Goal: Information Seeking & Learning: Learn about a topic

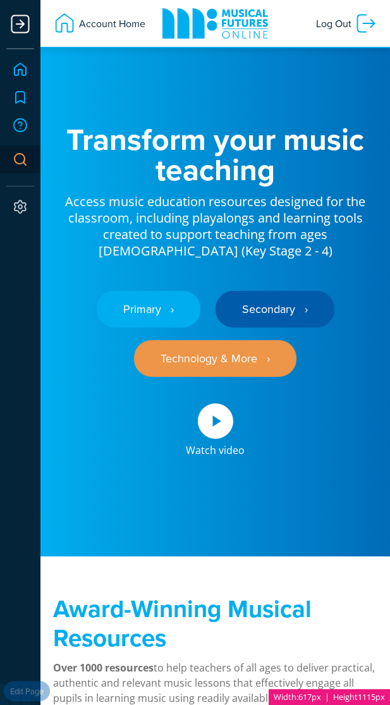
click at [16, 27] on div at bounding box center [20, 23] width 25 height 25
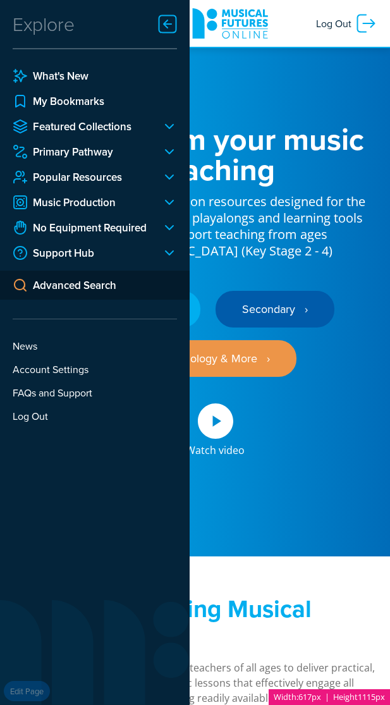
click at [166, 204] on div at bounding box center [164, 202] width 25 height 15
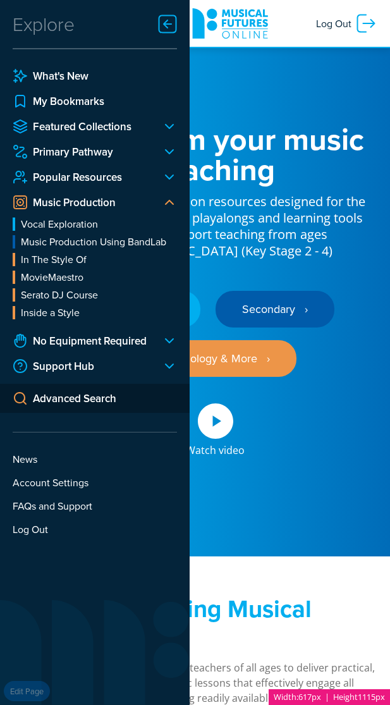
click at [168, 153] on div at bounding box center [164, 151] width 25 height 15
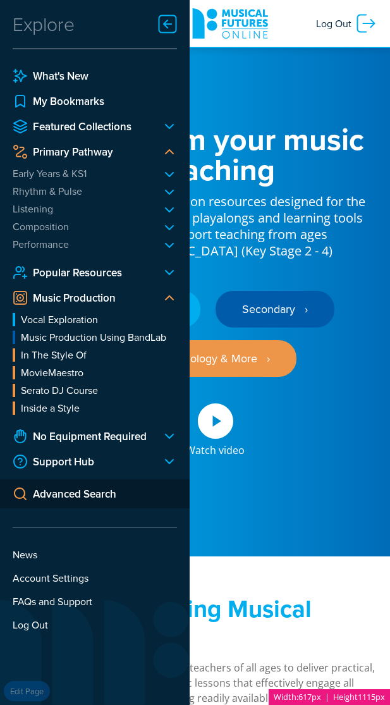
click at [170, 229] on li "Composition LearnToCompose" at bounding box center [95, 226] width 165 height 13
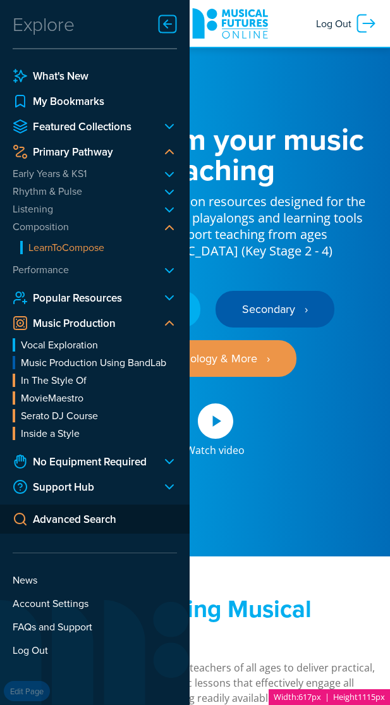
click at [80, 252] on link "LearnToCompose" at bounding box center [98, 247] width 157 height 13
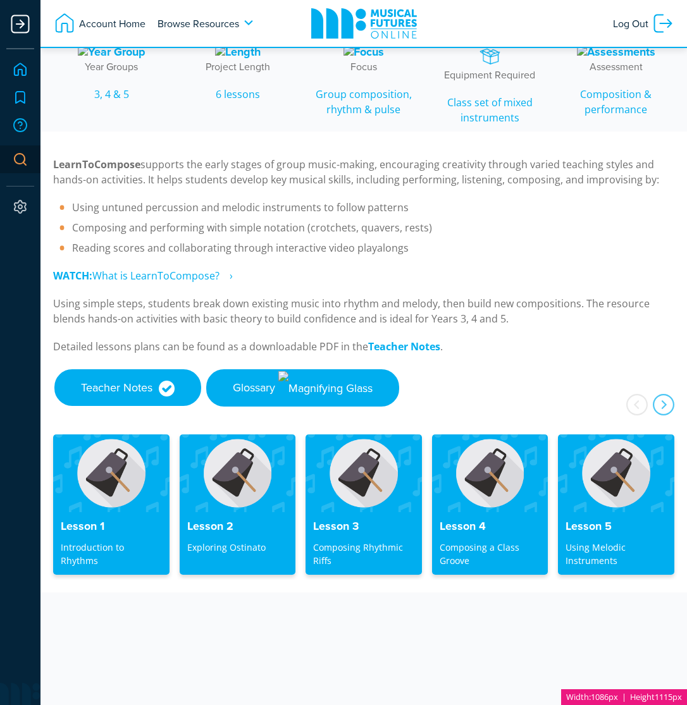
scroll to position [258, 0]
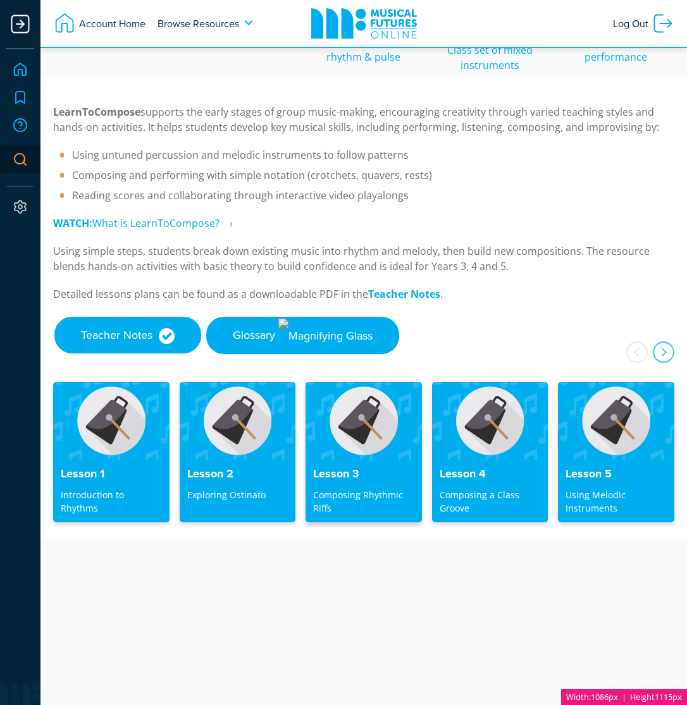
click at [366, 433] on img at bounding box center [364, 420] width 116 height 77
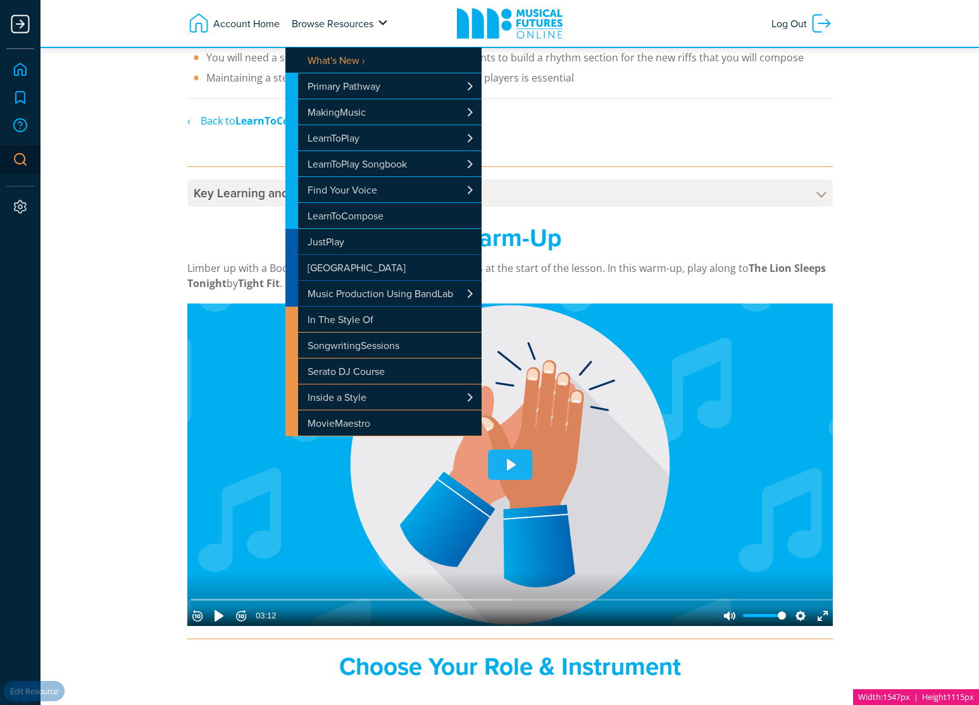
scroll to position [226, 0]
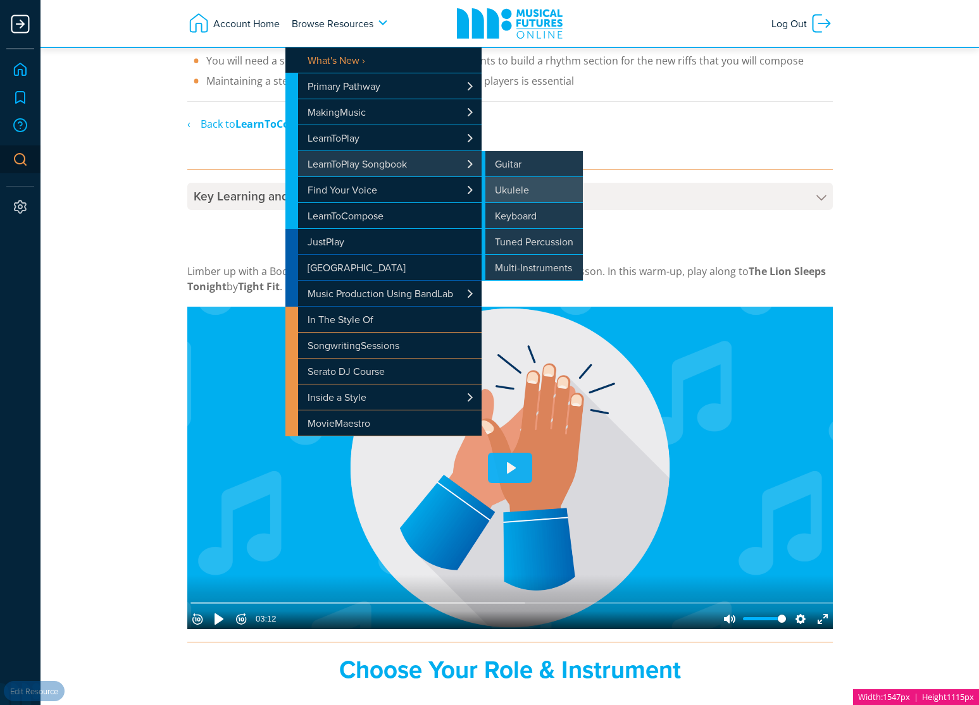
click at [503, 189] on link "Ukulele" at bounding box center [531, 189] width 101 height 25
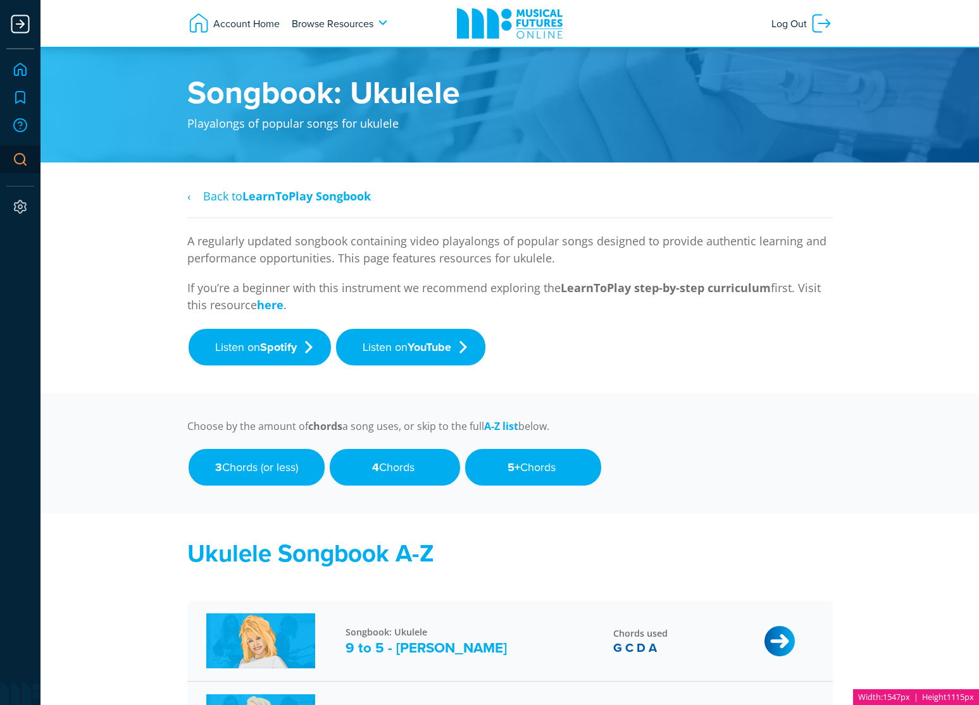
click at [19, 26] on div at bounding box center [20, 23] width 25 height 25
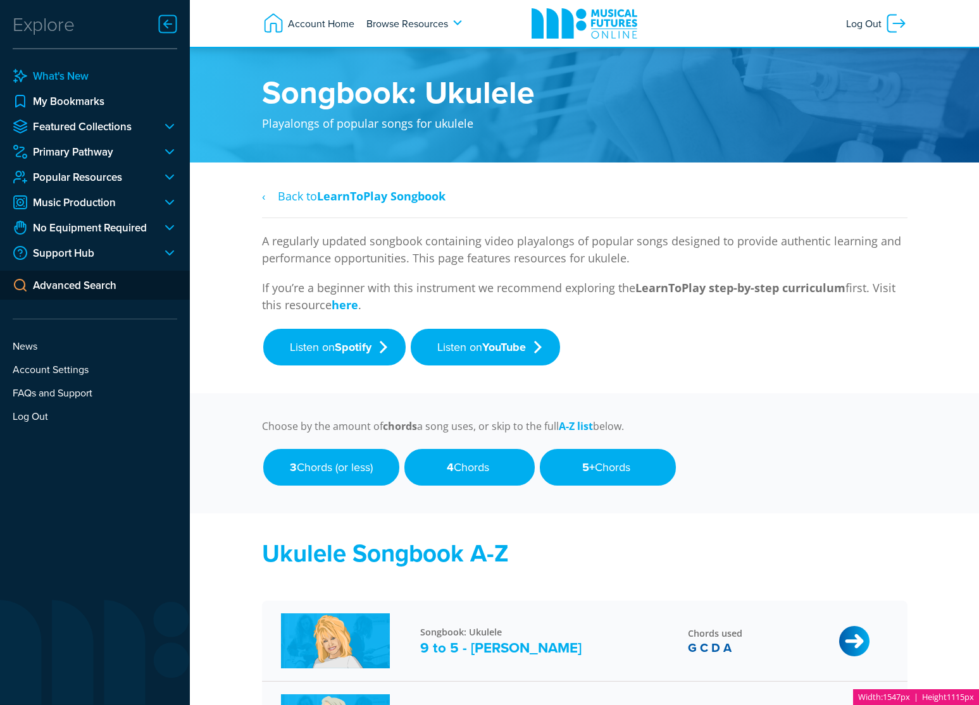
click at [75, 73] on link "What's New" at bounding box center [95, 75] width 165 height 15
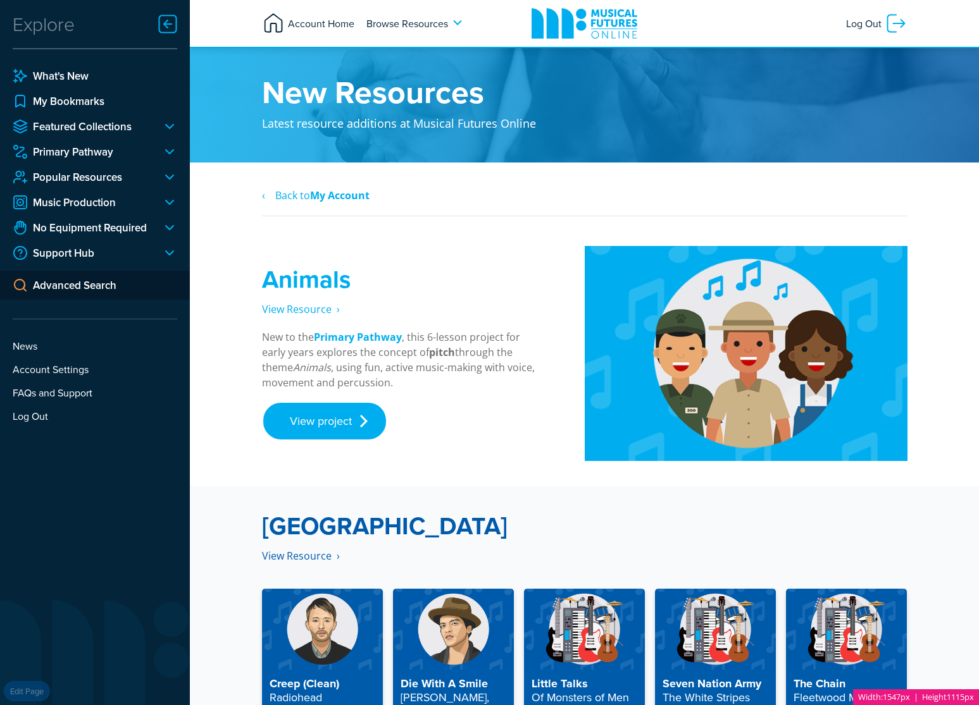
click at [322, 22] on span "Account Home" at bounding box center [320, 23] width 70 height 23
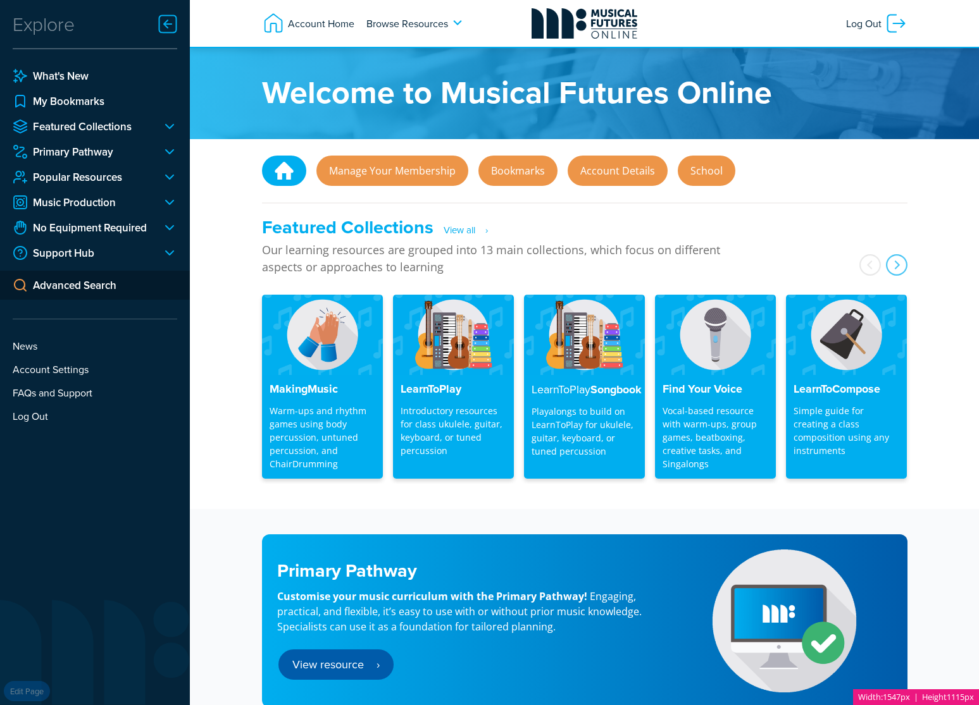
click at [580, 32] on icon at bounding box center [584, 23] width 106 height 30
